Goal: Transaction & Acquisition: Book appointment/travel/reservation

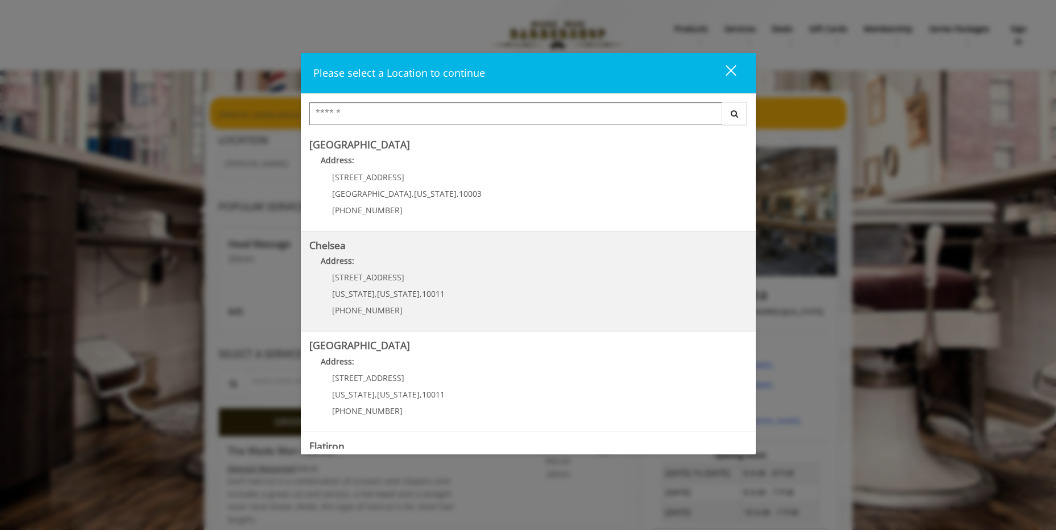
scroll to position [57, 0]
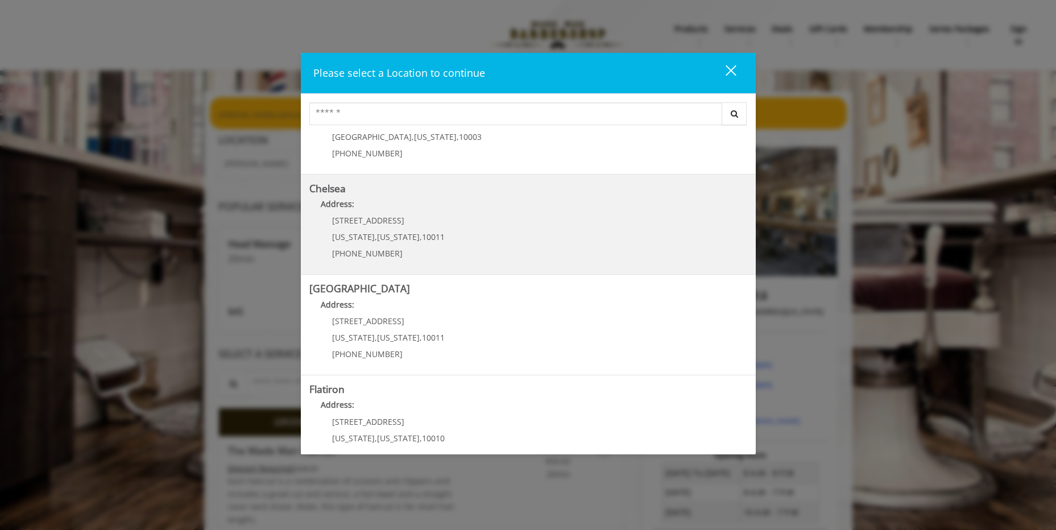
click at [404, 230] on div "[STREET_ADDRESS][US_STATE][US_STATE] (917) 639-3902" at bounding box center [379, 240] width 141 height 49
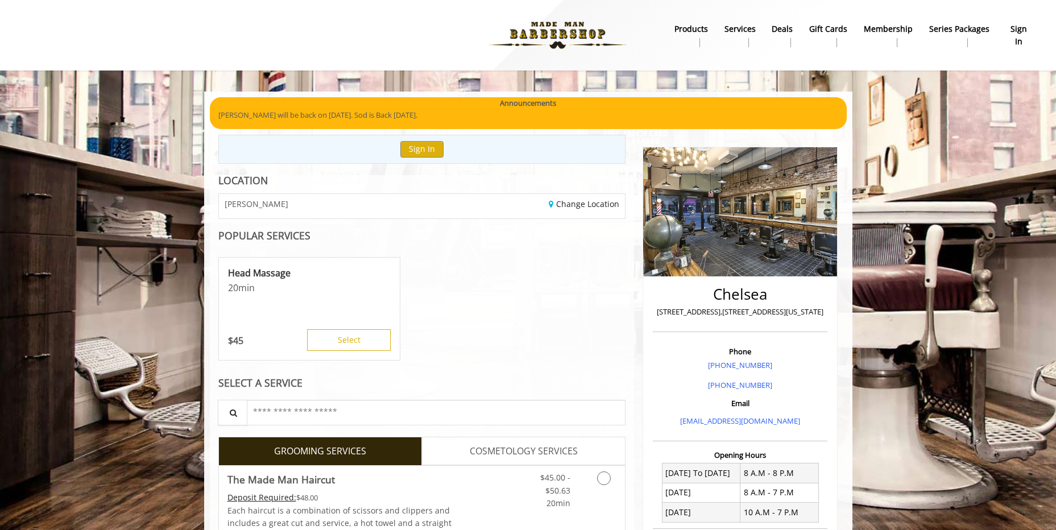
scroll to position [284, 0]
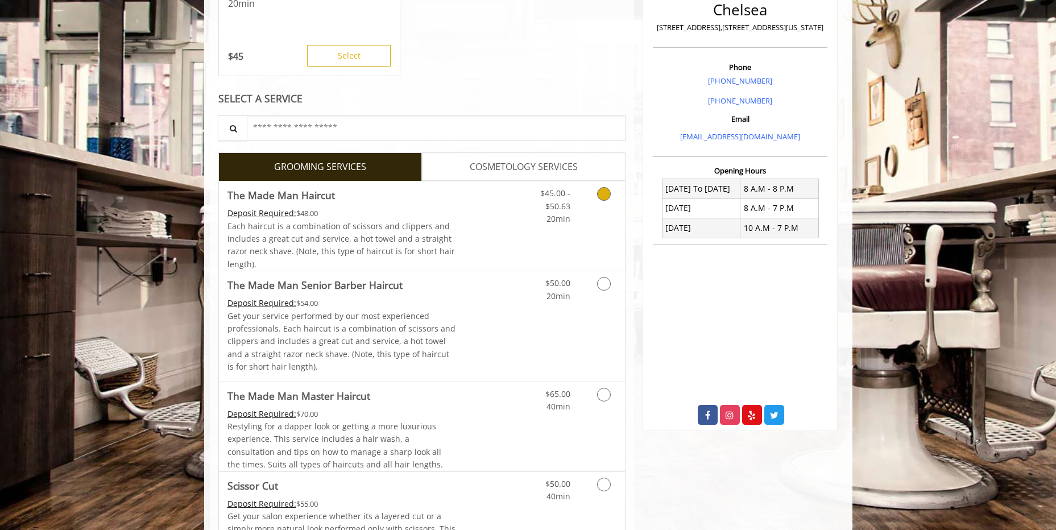
click at [601, 214] on link "Grooming services" at bounding box center [602, 203] width 29 height 44
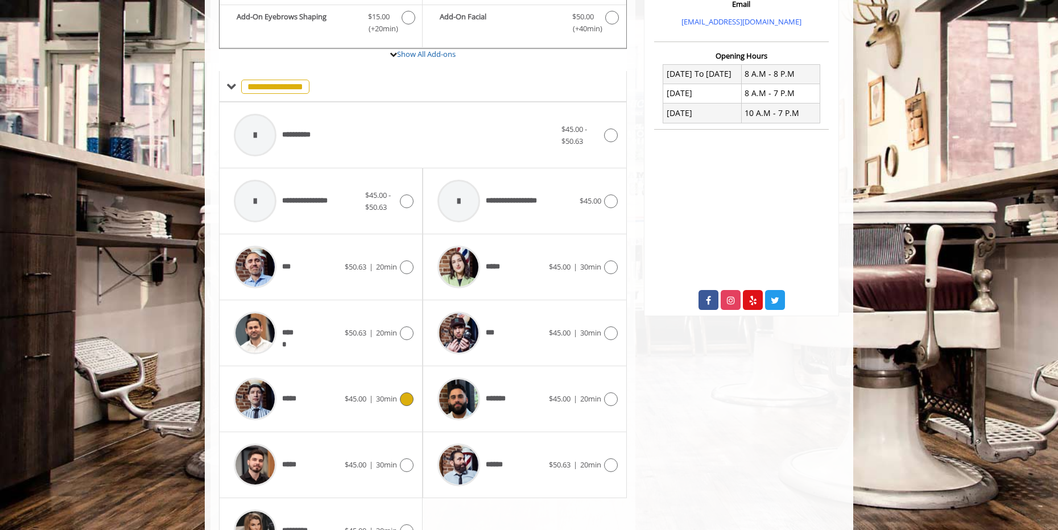
scroll to position [456, 0]
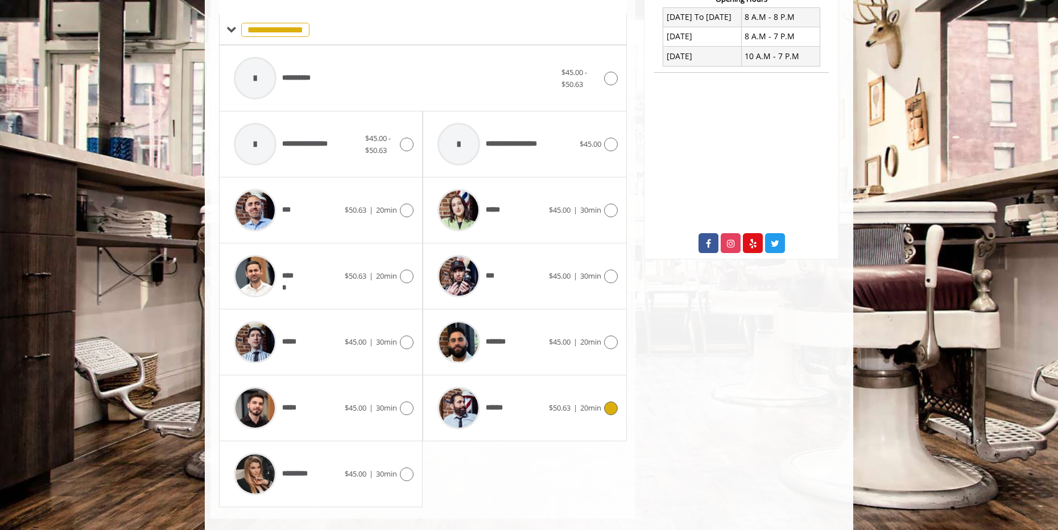
click at [510, 408] on div "******" at bounding box center [490, 408] width 117 height 54
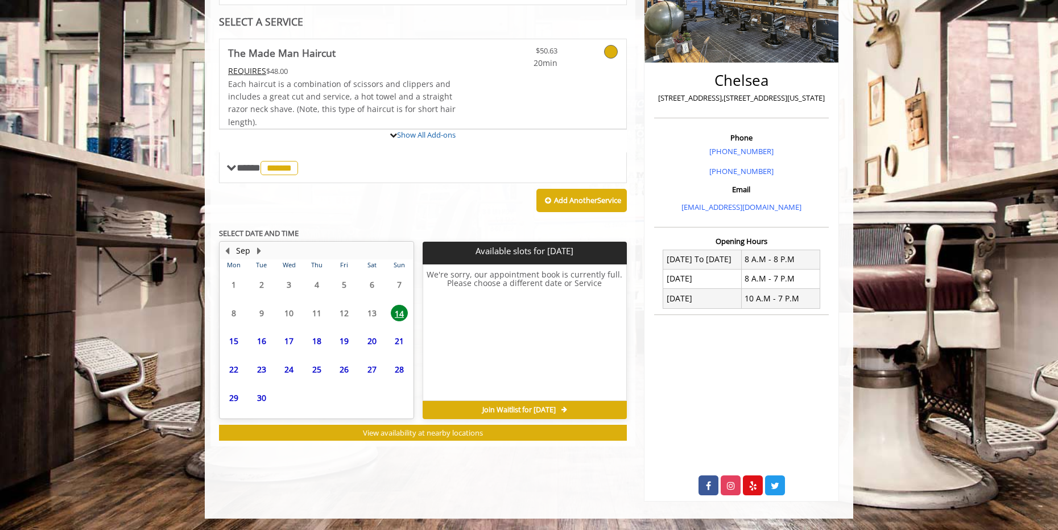
scroll to position [263, 0]
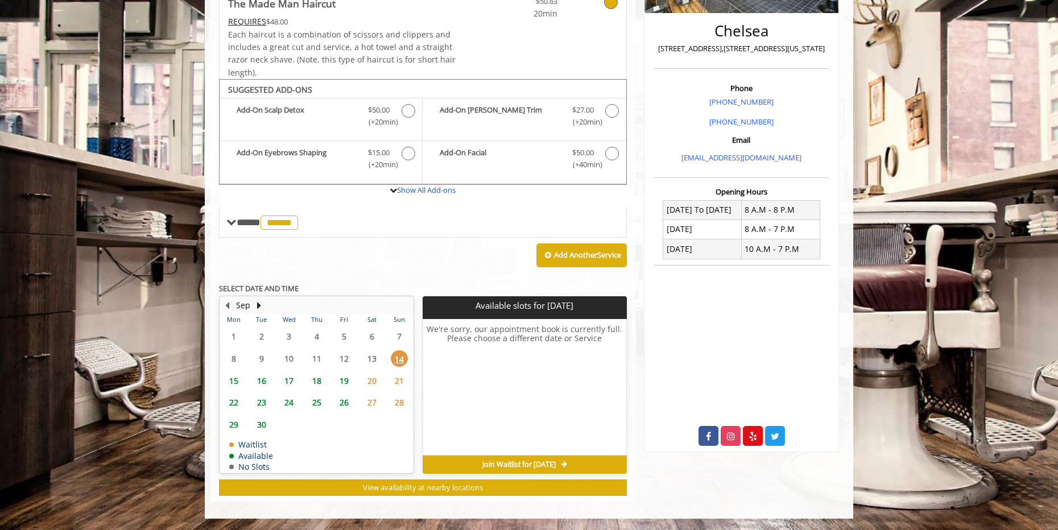
click at [260, 380] on span "16" at bounding box center [261, 381] width 17 height 16
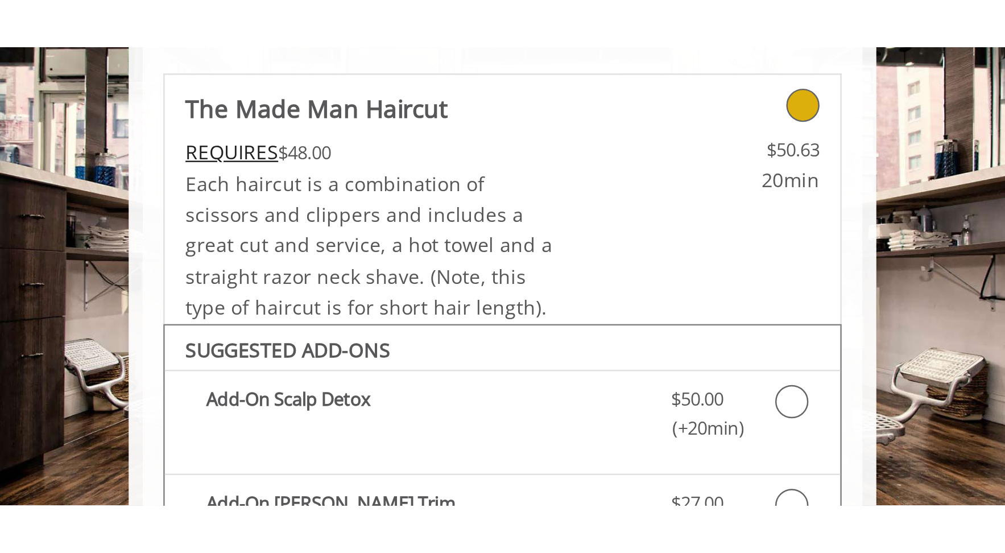
scroll to position [257, 0]
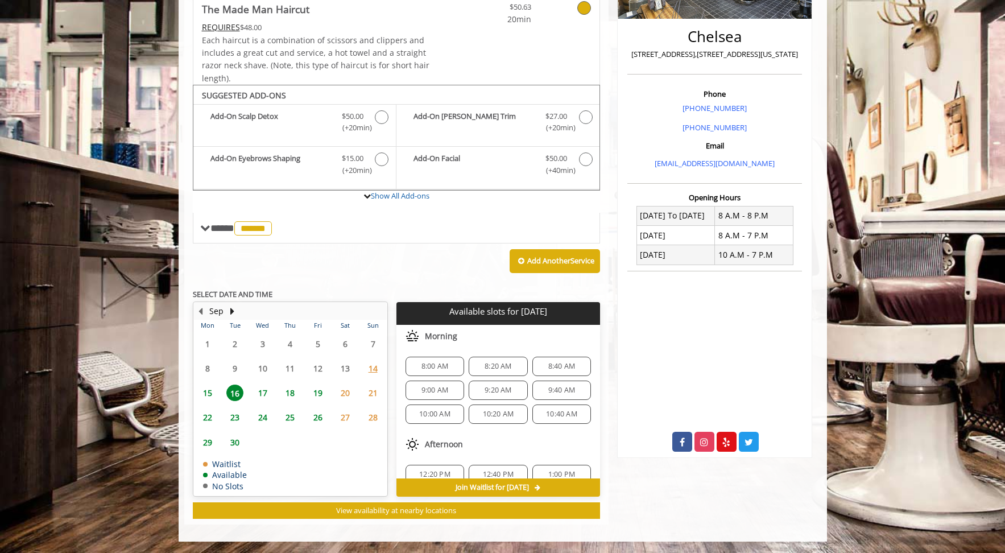
click at [263, 398] on span "17" at bounding box center [262, 393] width 17 height 16
click at [232, 397] on span "16" at bounding box center [234, 393] width 17 height 16
click at [499, 365] on span "8:20 AM" at bounding box center [498, 366] width 27 height 9
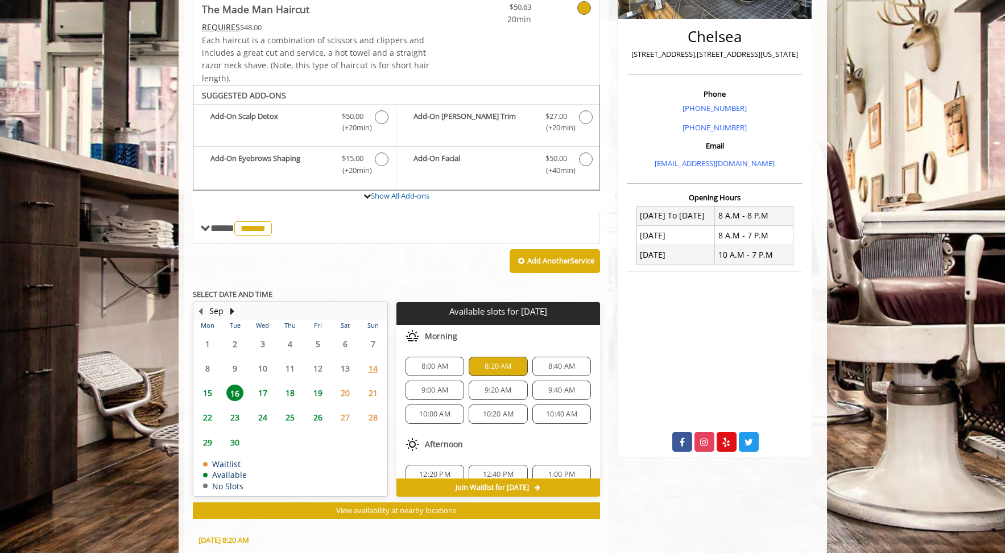
scroll to position [462, 0]
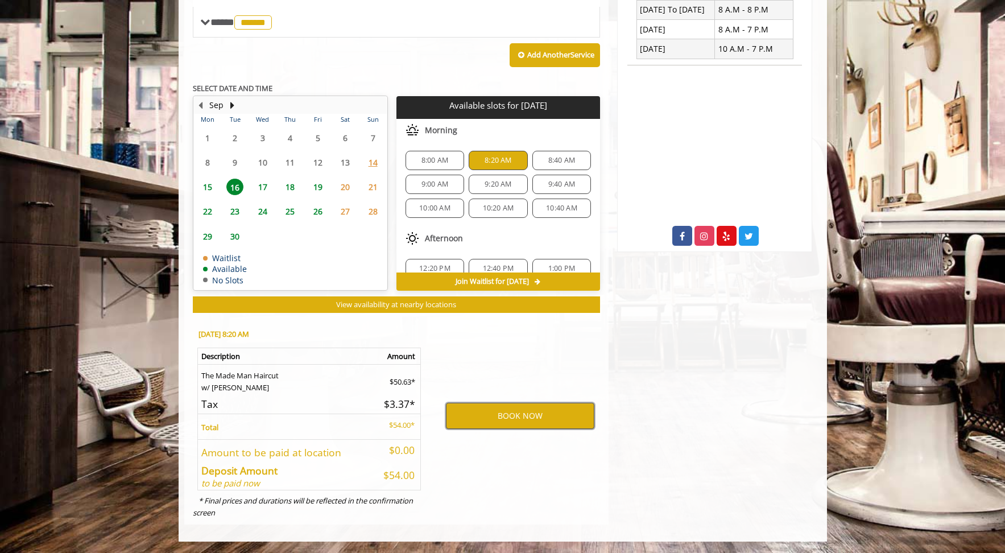
click at [494, 419] on button "BOOK NOW" at bounding box center [520, 416] width 148 height 26
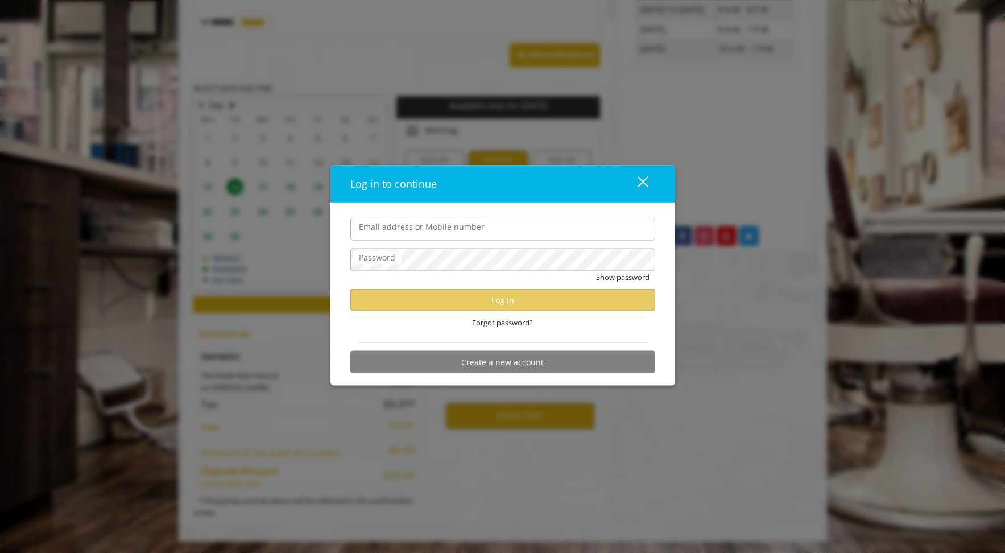
click at [475, 233] on input "Email address or Mobile number" at bounding box center [502, 229] width 305 height 23
type input "**********"
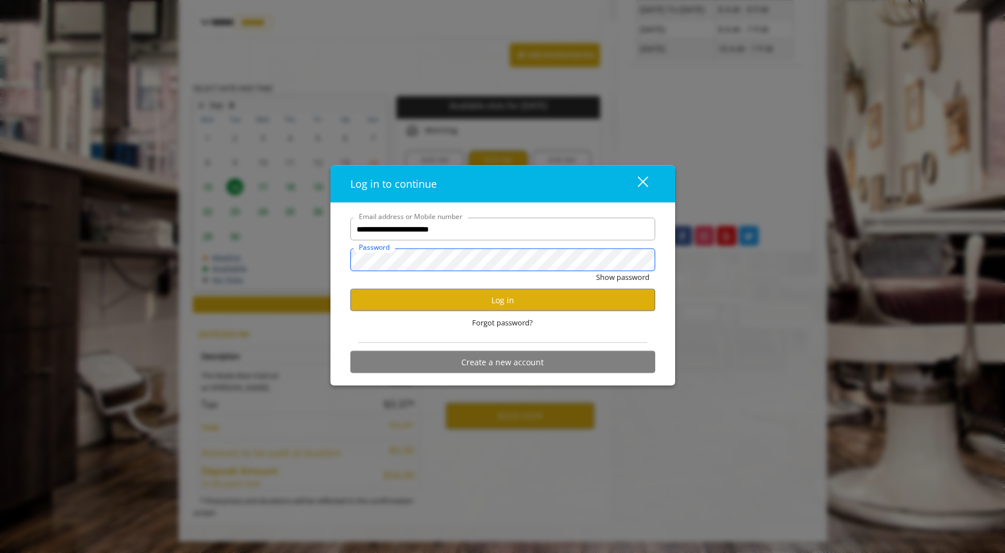
click at [596, 271] on button "Show password" at bounding box center [622, 277] width 53 height 12
click at [481, 299] on button "Log in" at bounding box center [502, 300] width 305 height 22
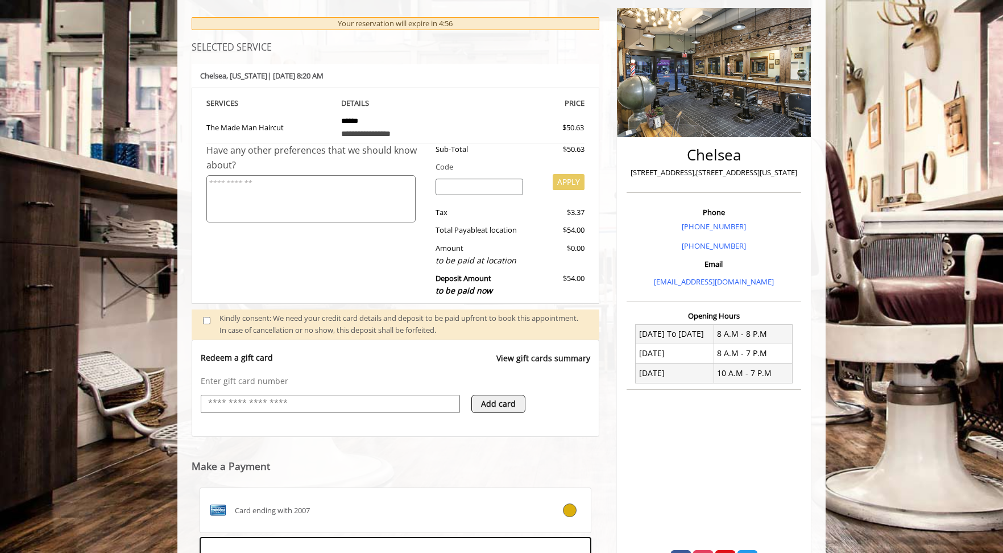
scroll to position [312, 0]
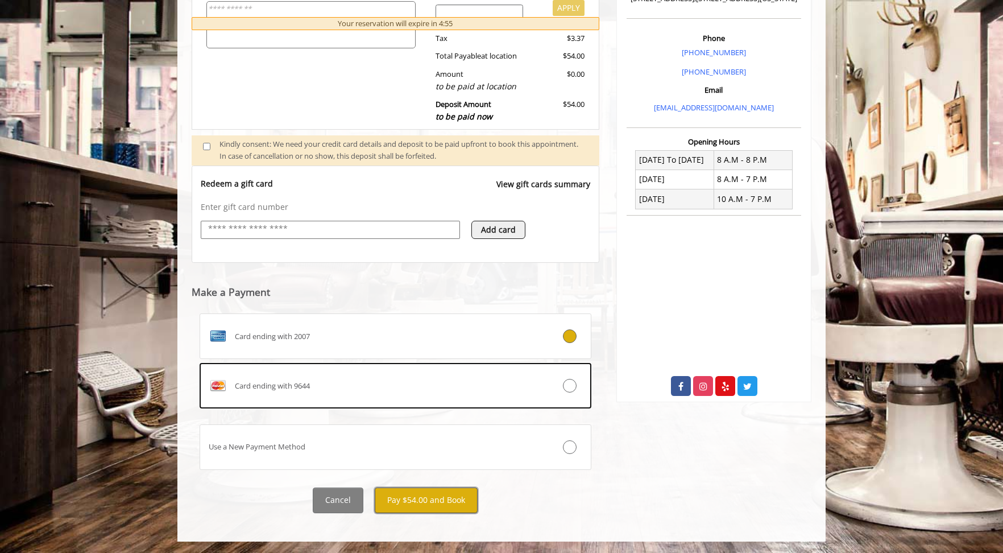
click at [440, 502] on button "Pay $54.00 and Book" at bounding box center [426, 500] width 103 height 26
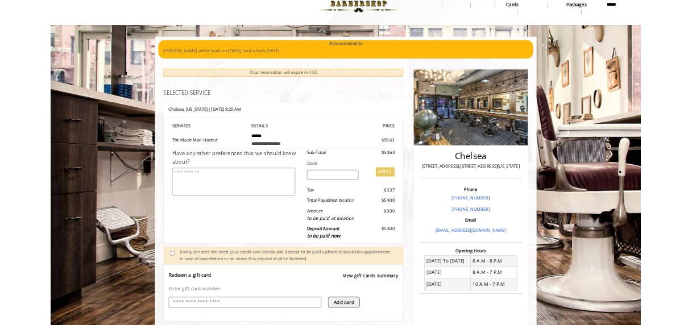
scroll to position [28, 0]
